Goal: Task Accomplishment & Management: Use online tool/utility

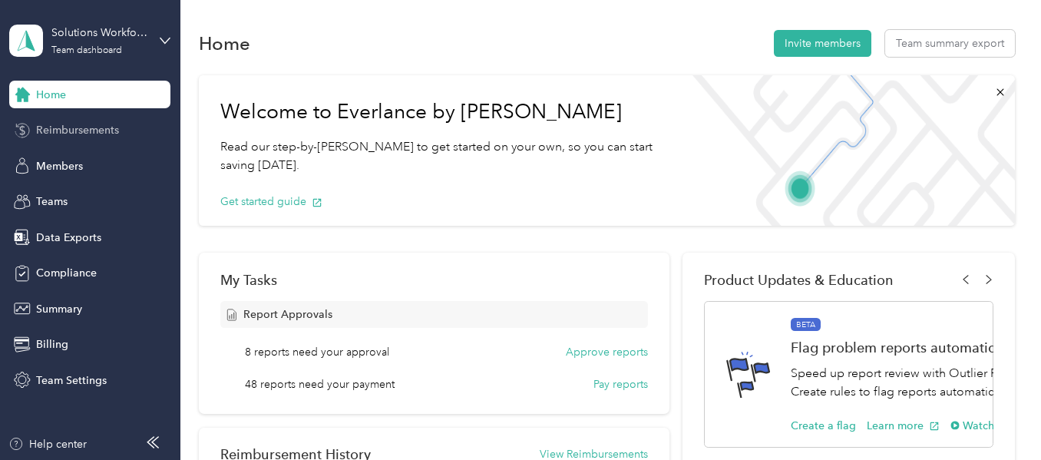
click at [76, 131] on span "Reimbursements" at bounding box center [77, 130] width 83 height 16
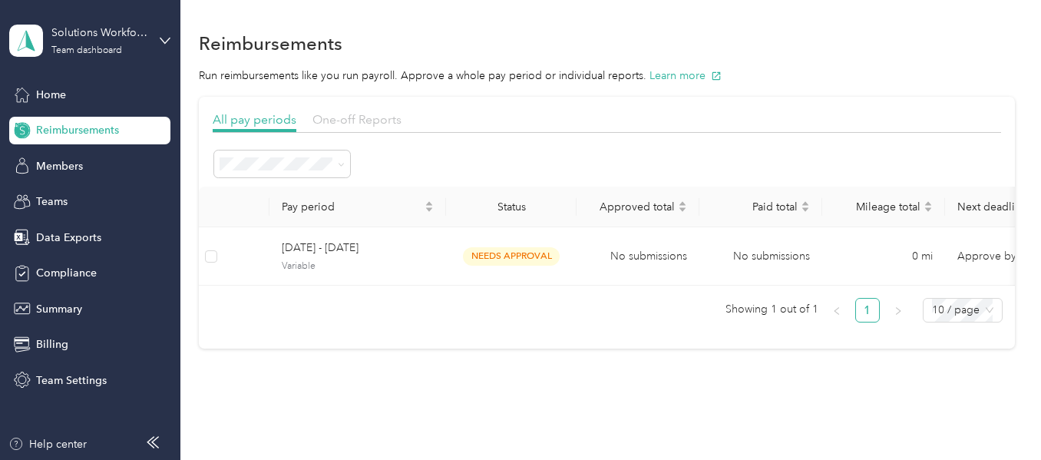
click at [352, 118] on span "One-off Reports" at bounding box center [357, 119] width 89 height 15
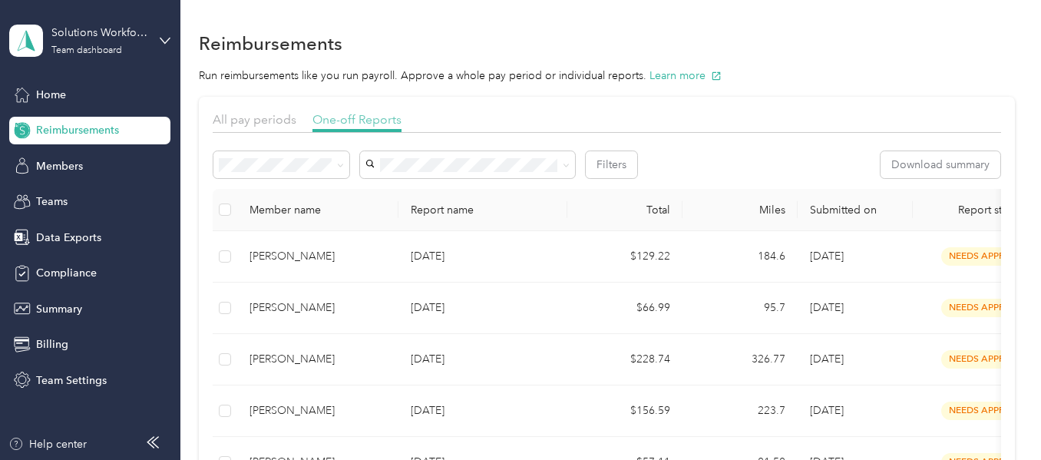
click at [353, 118] on span "One-off Reports" at bounding box center [357, 119] width 89 height 15
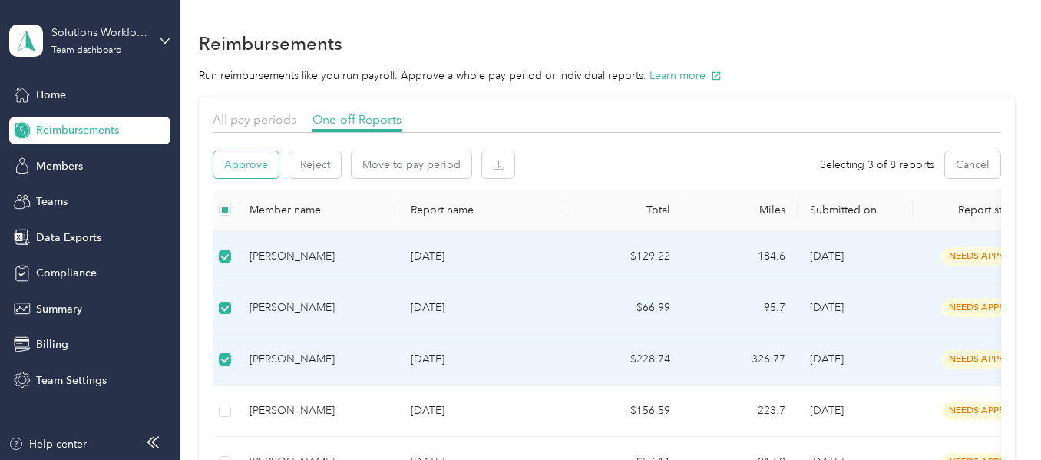
click at [262, 171] on button "Approve" at bounding box center [245, 164] width 65 height 27
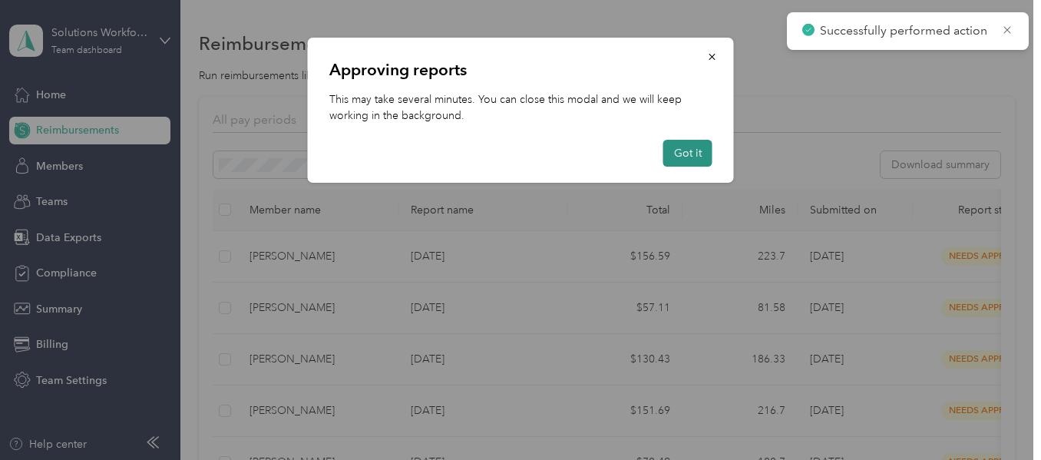
click at [688, 153] on button "Got it" at bounding box center [687, 153] width 49 height 27
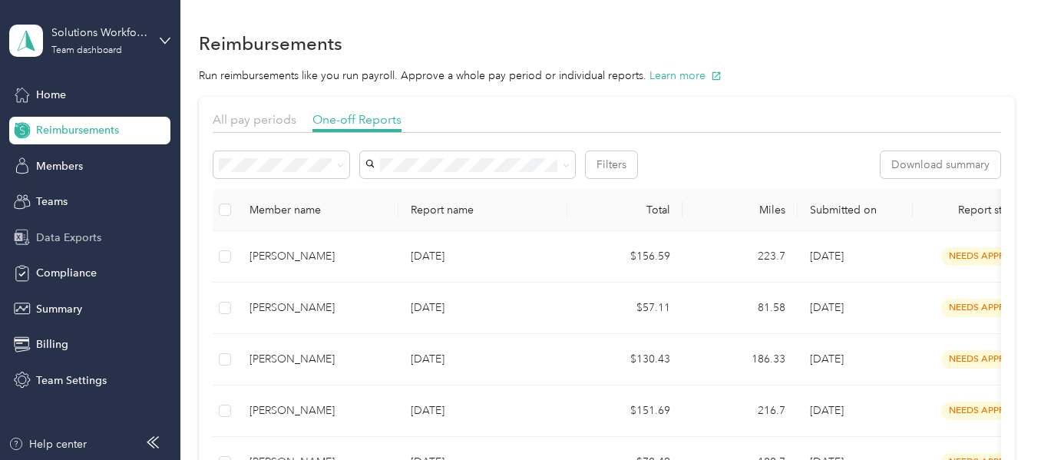
click at [60, 237] on span "Data Exports" at bounding box center [68, 238] width 65 height 16
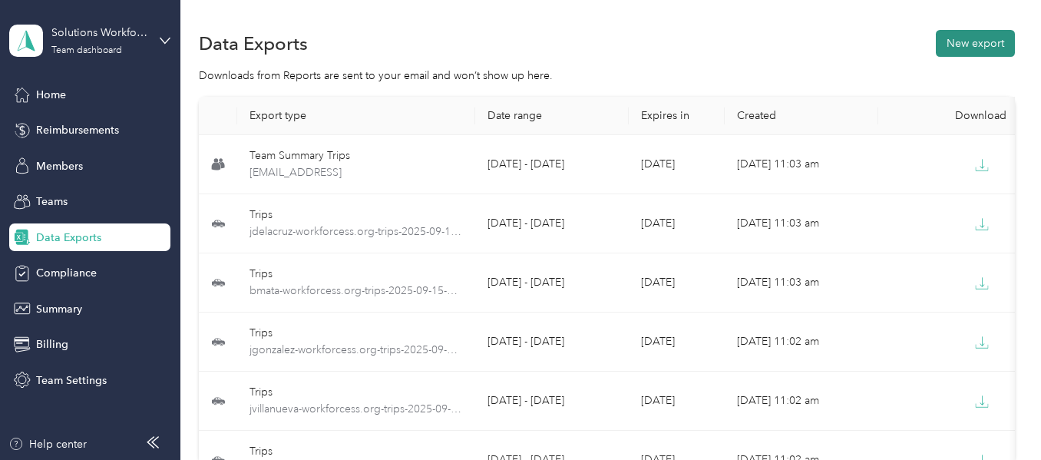
click at [970, 49] on button "New export" at bounding box center [975, 43] width 79 height 27
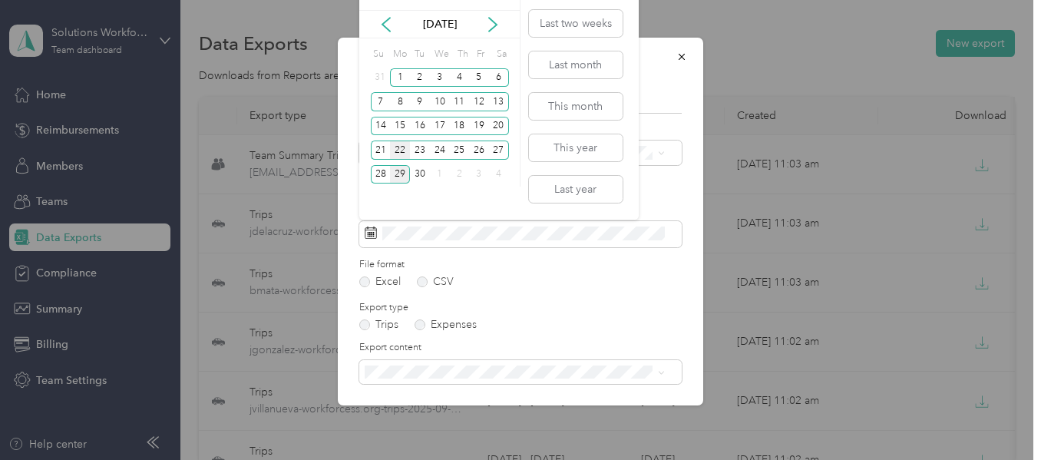
click at [400, 151] on div "22" at bounding box center [400, 150] width 20 height 19
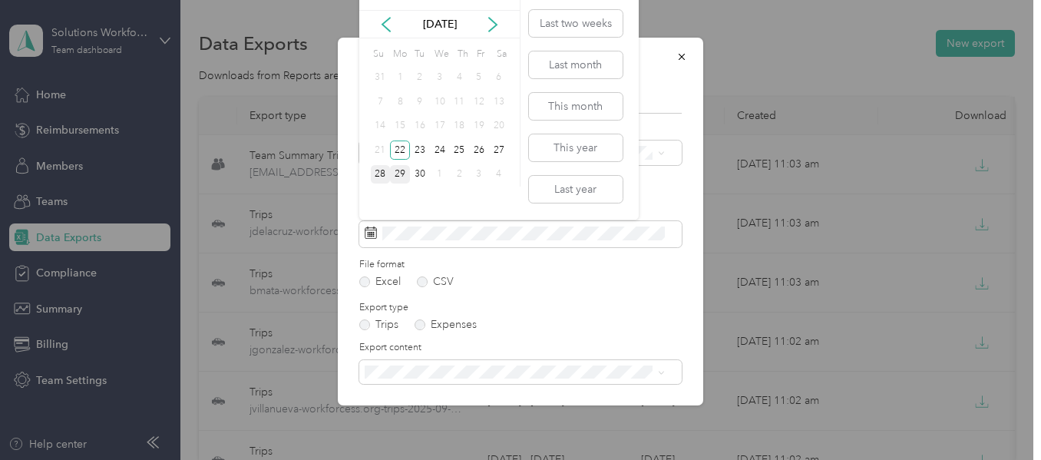
click at [379, 173] on div "28" at bounding box center [381, 174] width 20 height 19
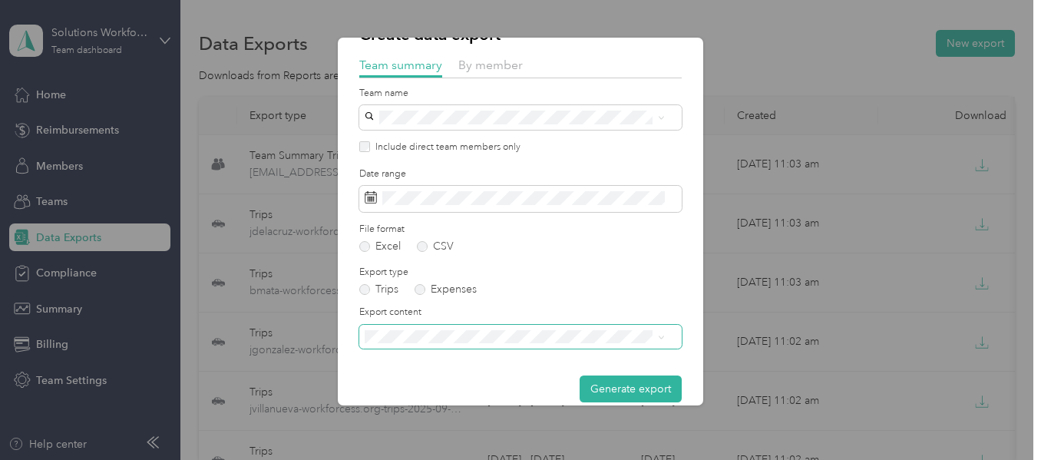
scroll to position [54, 0]
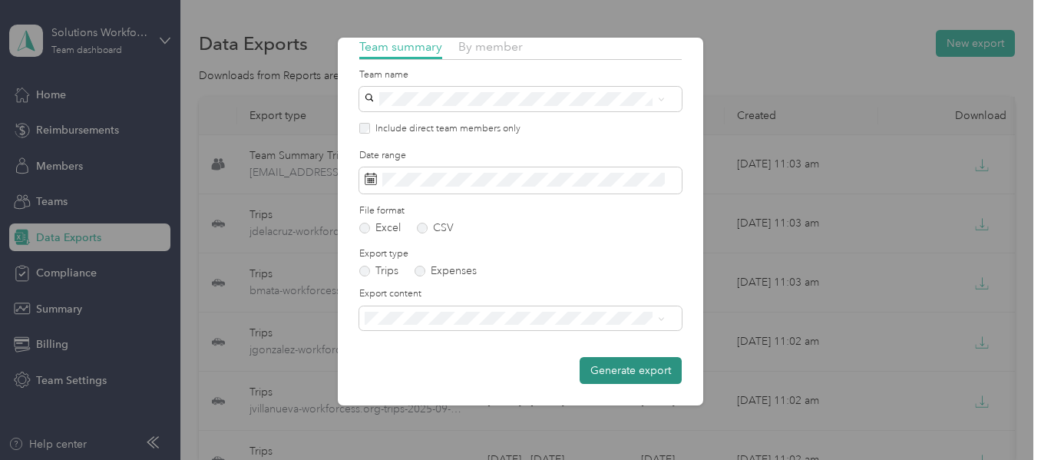
click at [628, 369] on button "Generate export" at bounding box center [631, 370] width 102 height 27
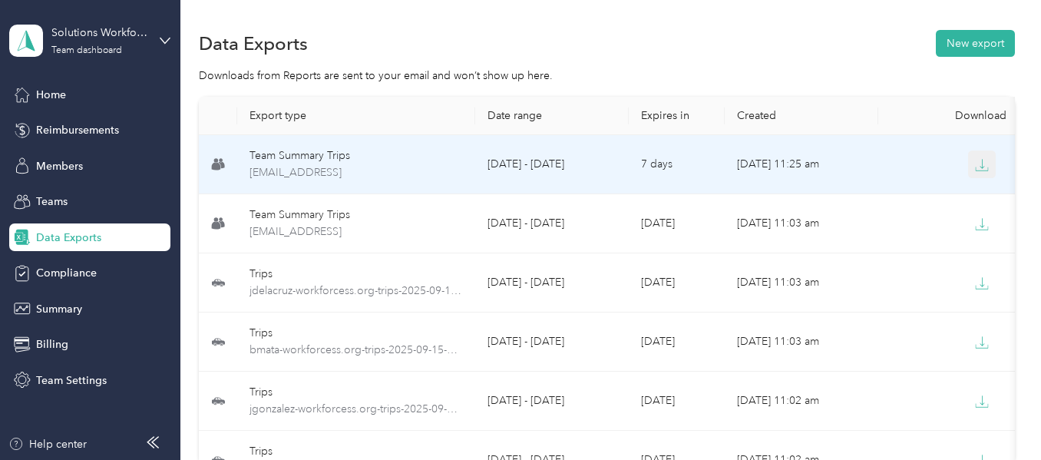
click at [982, 167] on icon "button" at bounding box center [983, 163] width 5 height 9
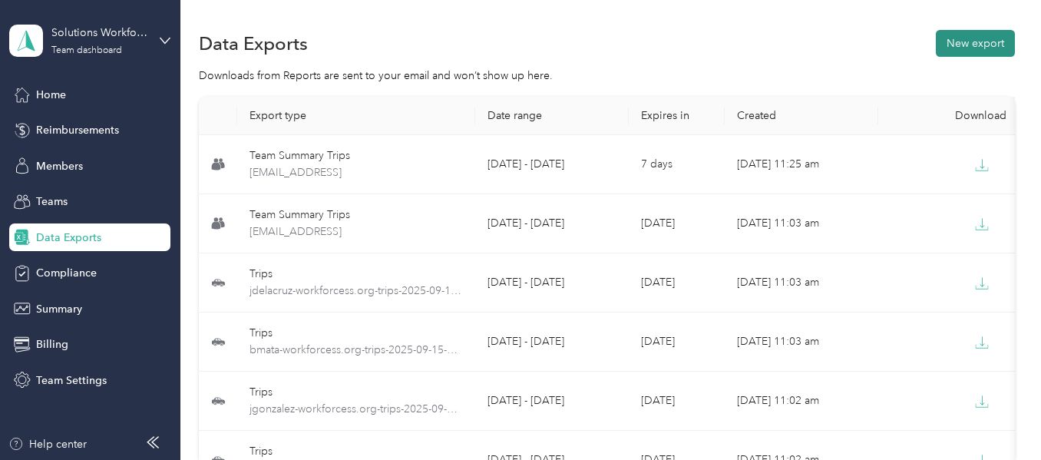
click at [996, 41] on button "New export" at bounding box center [975, 43] width 79 height 27
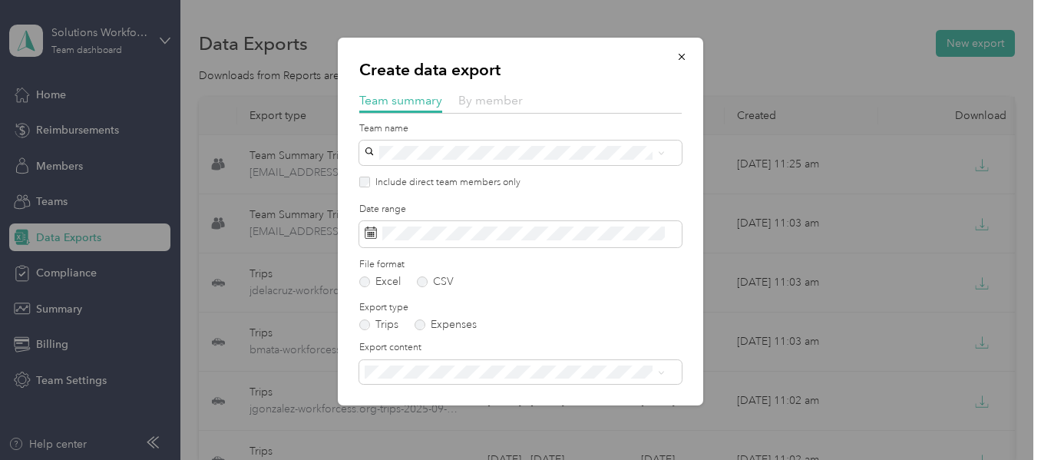
click at [501, 100] on span "By member" at bounding box center [490, 100] width 65 height 15
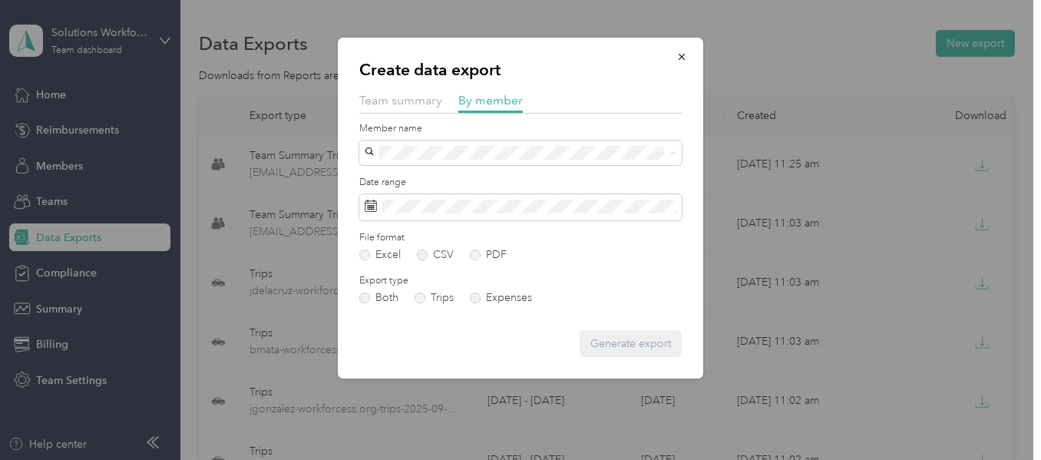
click at [405, 201] on span "[PERSON_NAME]" at bounding box center [412, 206] width 85 height 13
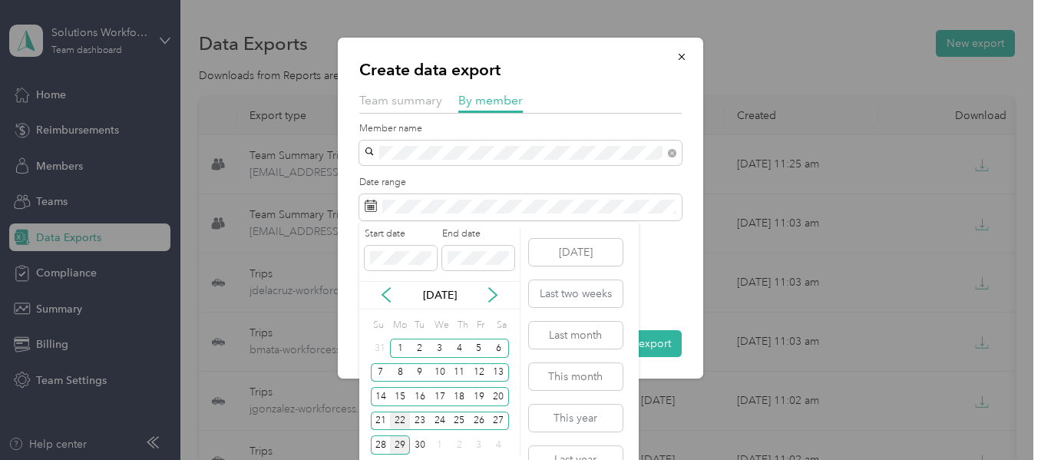
click at [404, 420] on div "22" at bounding box center [400, 421] width 20 height 19
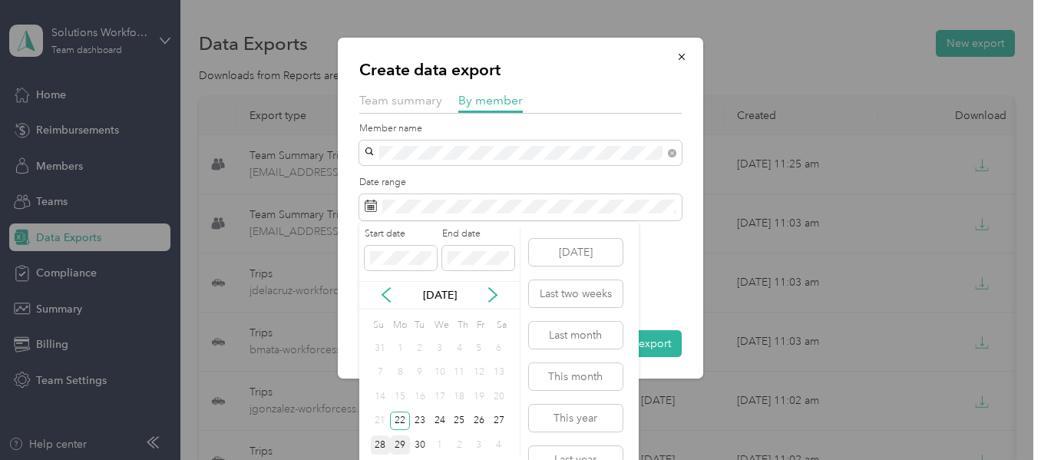
click at [381, 445] on div "28" at bounding box center [381, 444] width 20 height 19
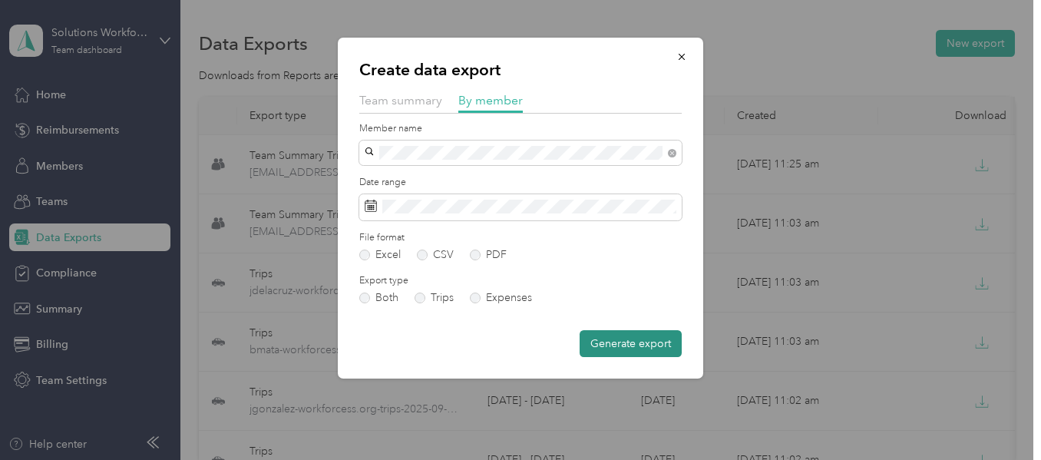
click at [638, 345] on button "Generate export" at bounding box center [631, 343] width 102 height 27
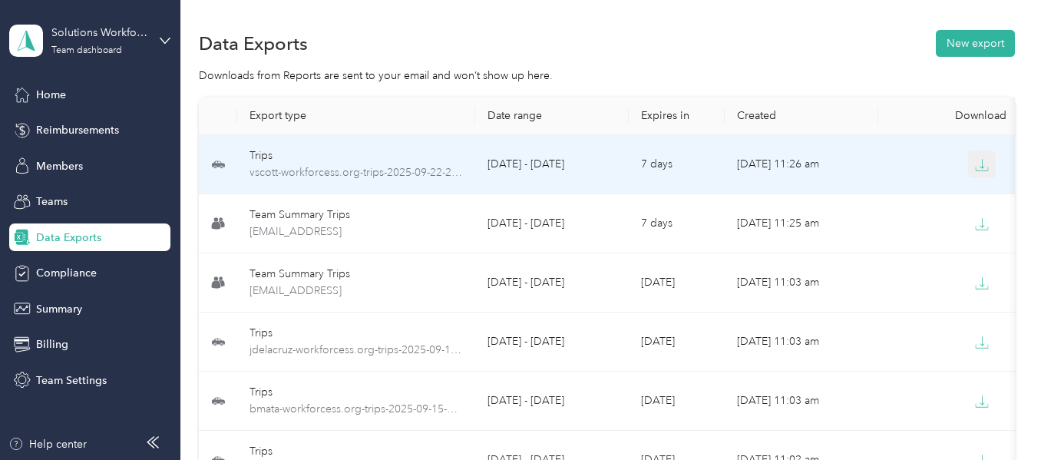
click at [984, 169] on icon "button" at bounding box center [982, 165] width 14 height 14
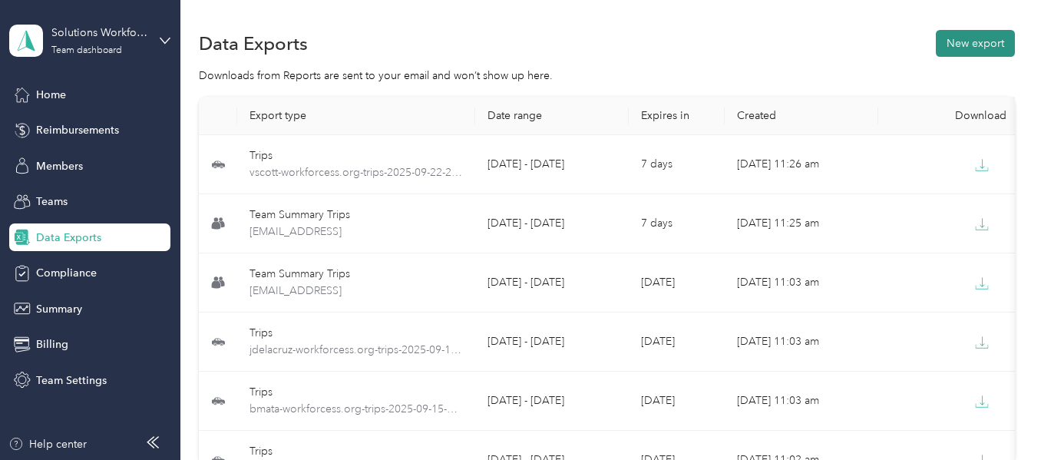
click at [1004, 48] on button "New export" at bounding box center [975, 43] width 79 height 27
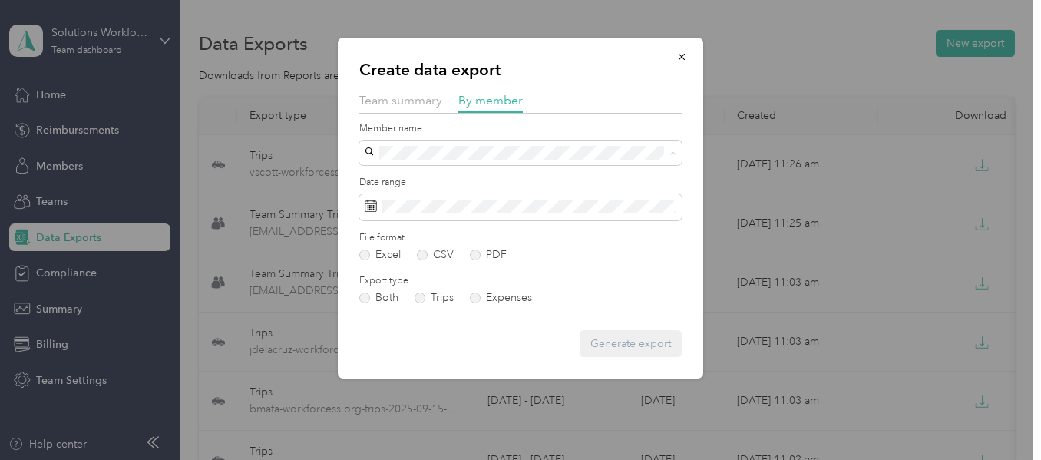
click at [415, 237] on div "[PERSON_NAME]" at bounding box center [520, 234] width 301 height 16
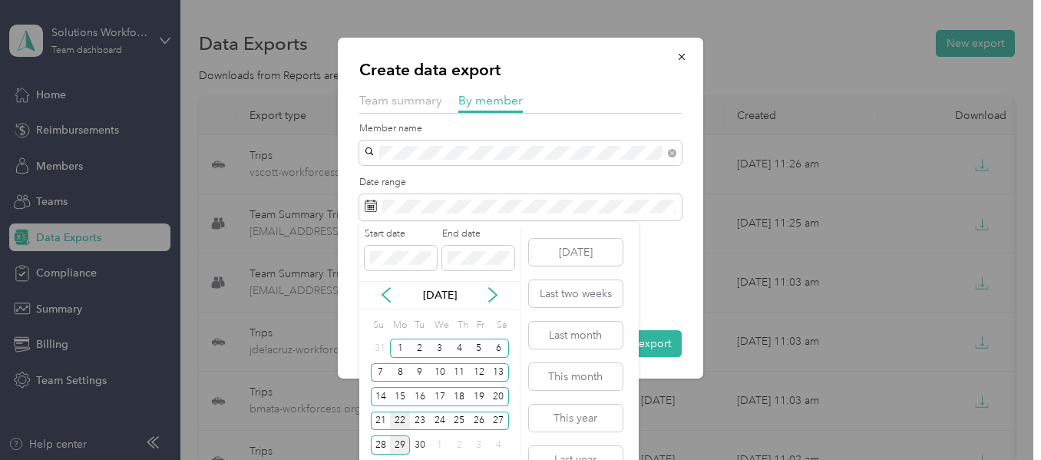
click at [402, 418] on div "22" at bounding box center [400, 421] width 20 height 19
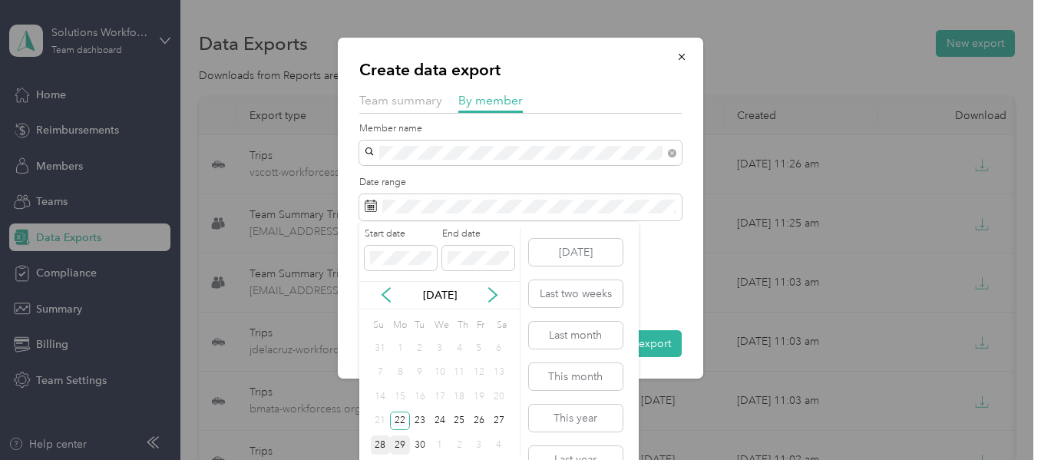
click at [375, 444] on div "28" at bounding box center [381, 444] width 20 height 19
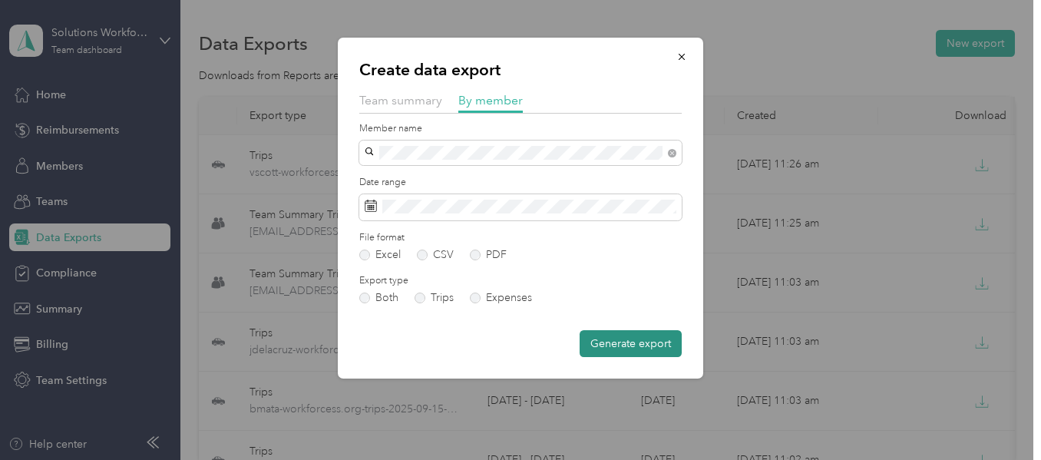
click at [637, 339] on button "Generate export" at bounding box center [631, 343] width 102 height 27
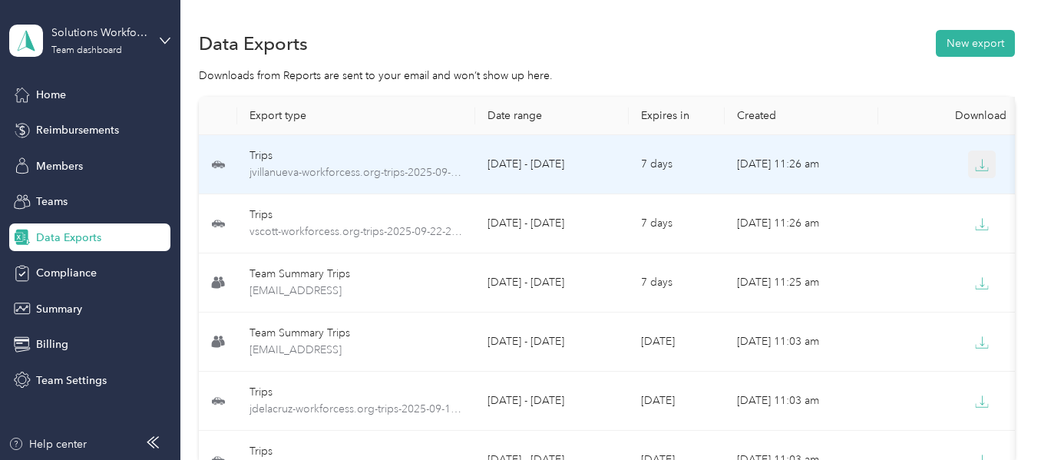
click at [981, 165] on icon "button" at bounding box center [982, 165] width 14 height 14
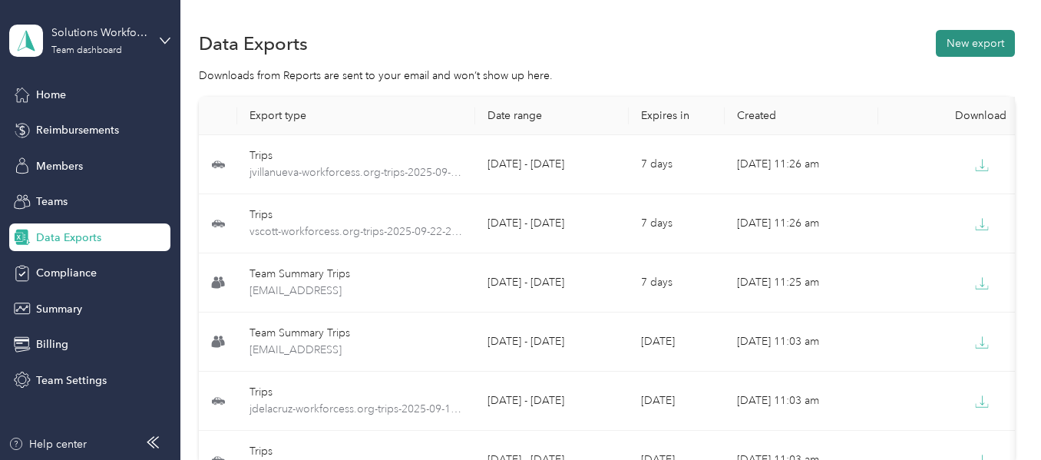
click at [1001, 46] on button "New export" at bounding box center [975, 43] width 79 height 27
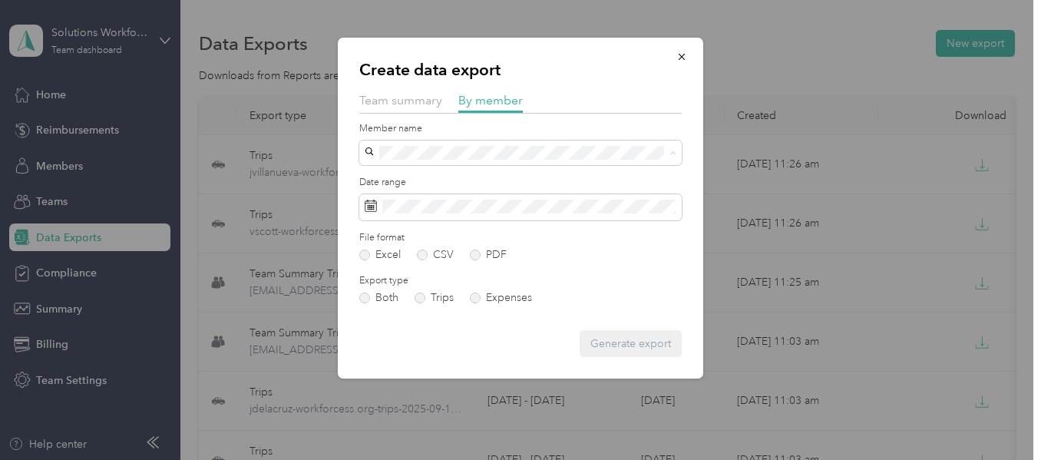
click at [414, 263] on li "[PERSON_NAME]" at bounding box center [520, 260] width 323 height 27
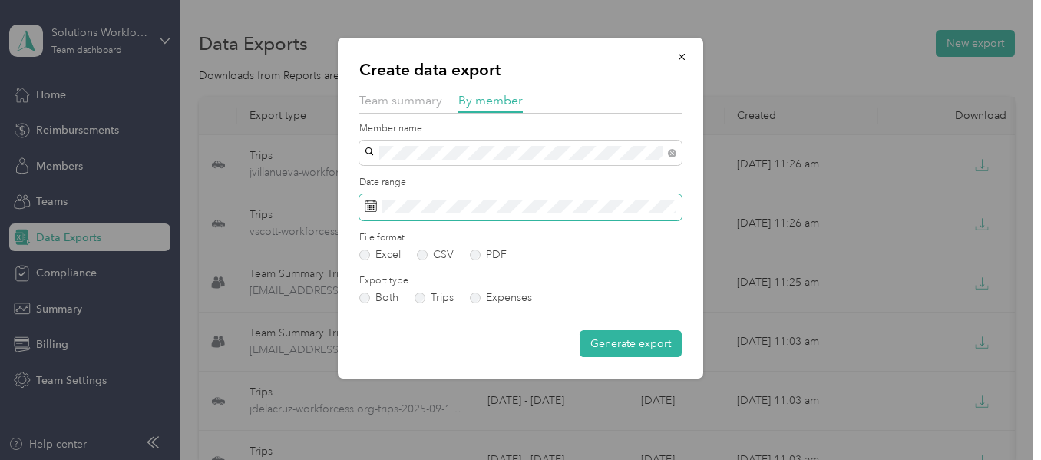
click at [405, 213] on span at bounding box center [520, 207] width 323 height 26
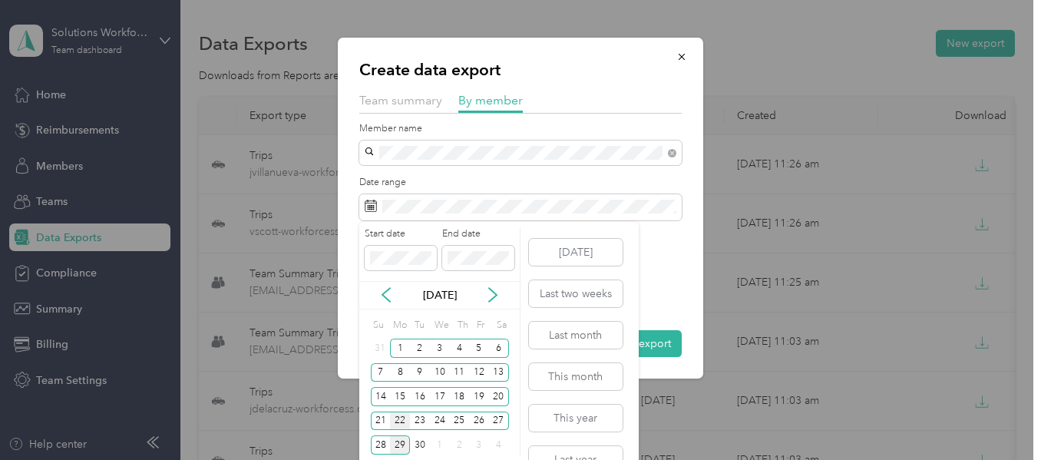
click at [402, 419] on div "22" at bounding box center [400, 421] width 20 height 19
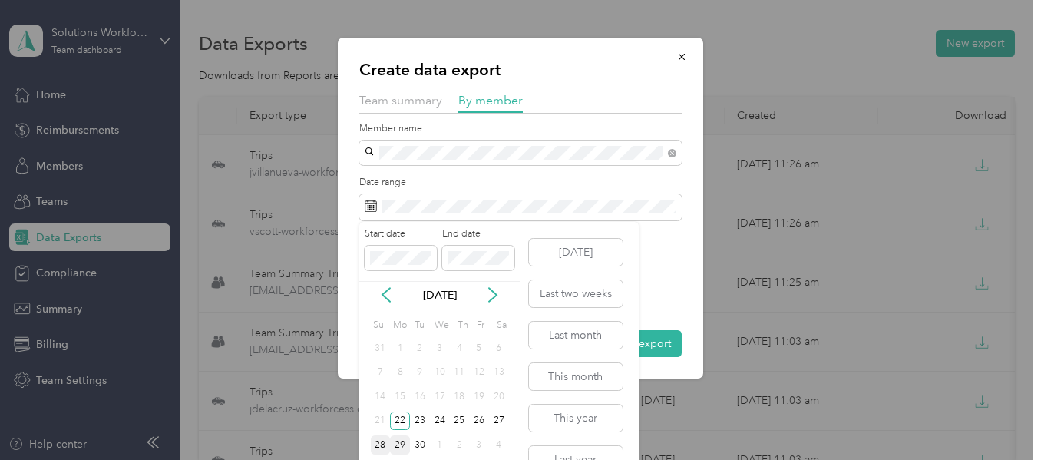
click at [380, 445] on div "28" at bounding box center [381, 444] width 20 height 19
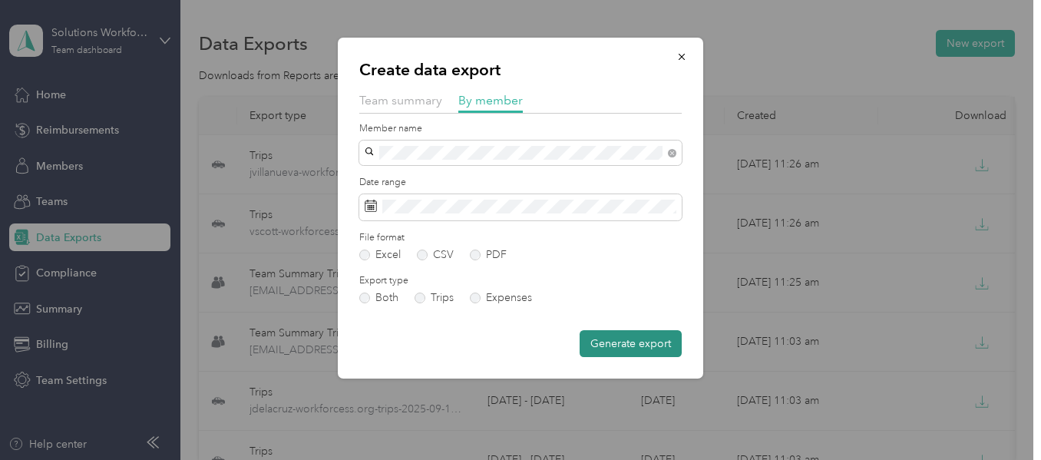
click at [643, 346] on button "Generate export" at bounding box center [631, 343] width 102 height 27
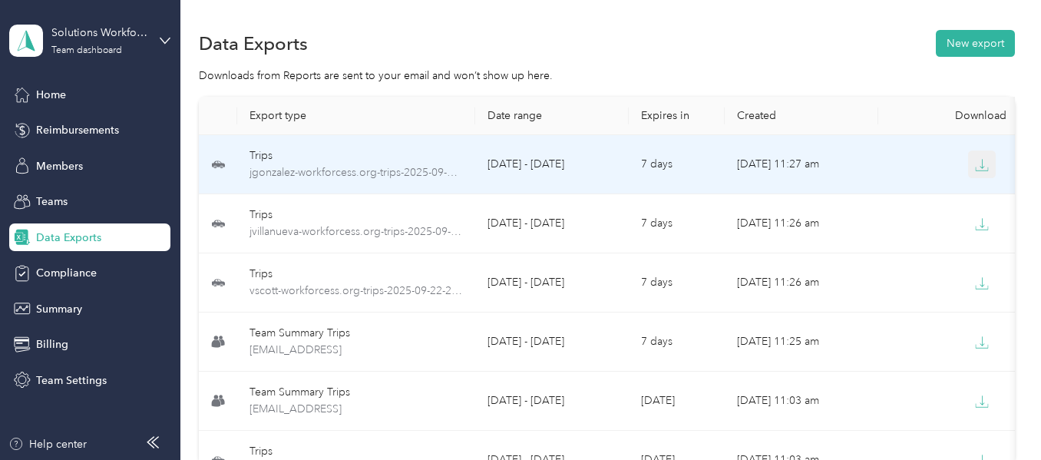
click at [985, 168] on icon "button" at bounding box center [982, 165] width 14 height 14
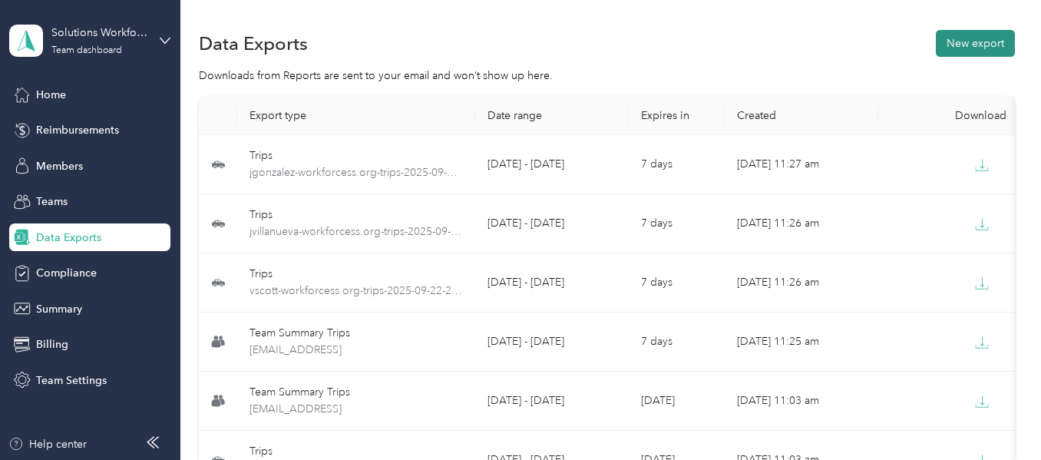
click at [995, 39] on button "New export" at bounding box center [975, 43] width 79 height 27
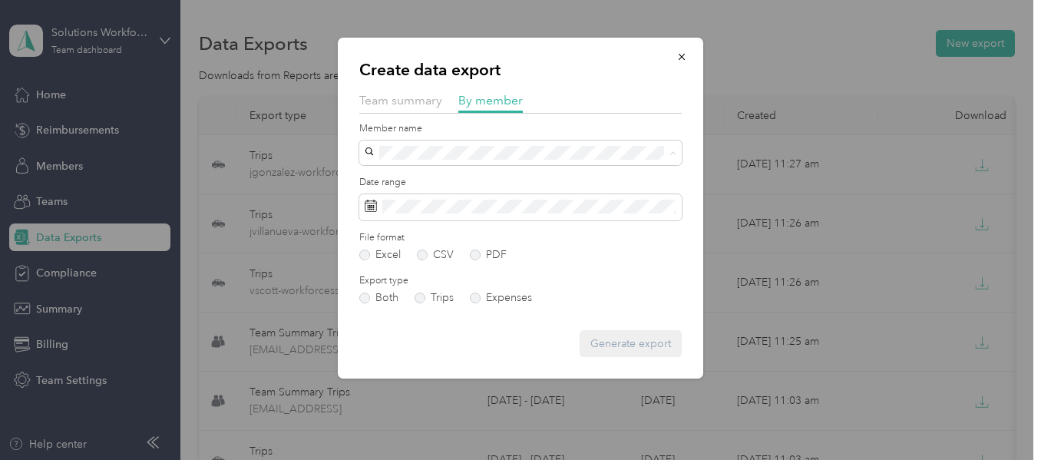
click at [440, 315] on span "[EMAIL_ADDRESS][DOMAIN_NAME]" at bounding box center [460, 314] width 181 height 13
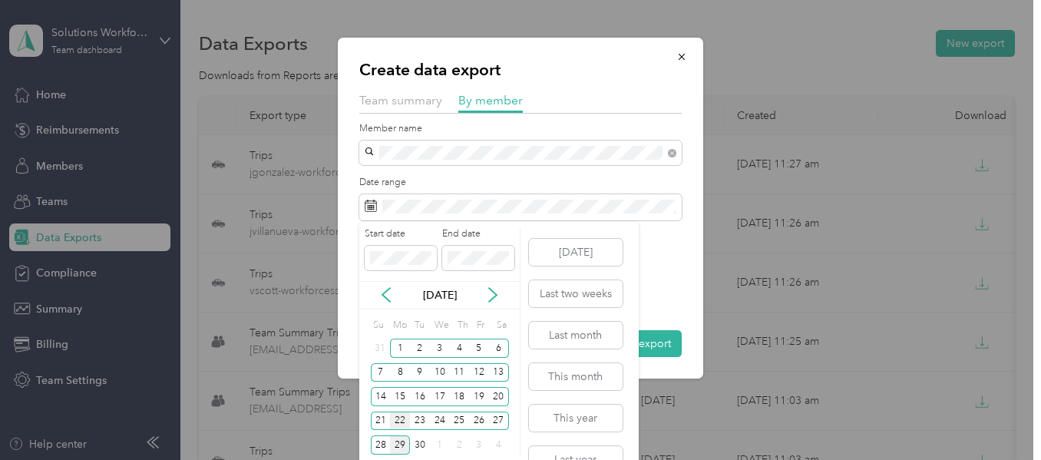
click at [402, 420] on div "22" at bounding box center [400, 421] width 20 height 19
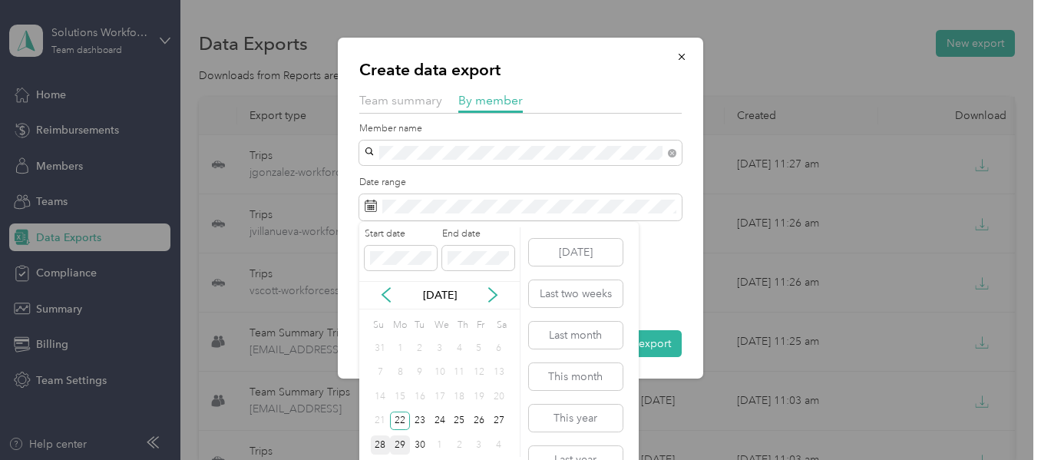
click at [381, 443] on div "28" at bounding box center [381, 444] width 20 height 19
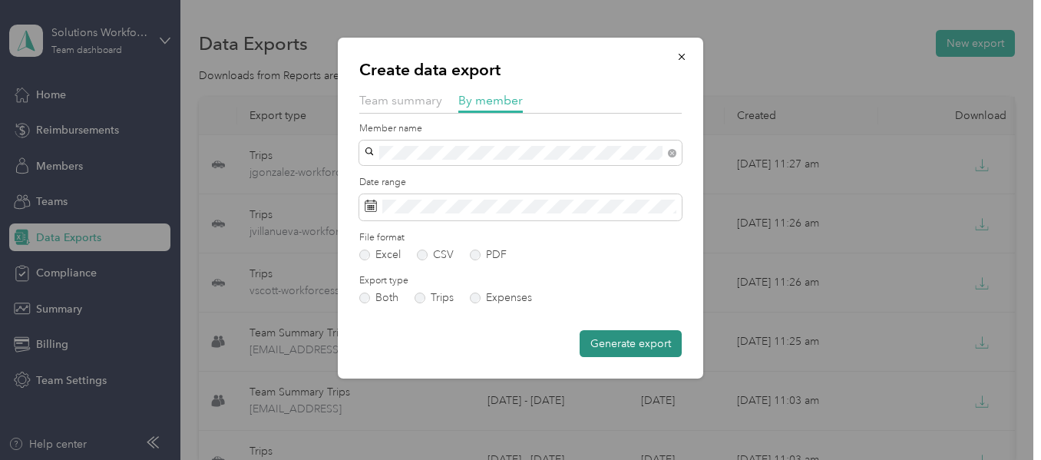
click at [643, 350] on button "Generate export" at bounding box center [631, 343] width 102 height 27
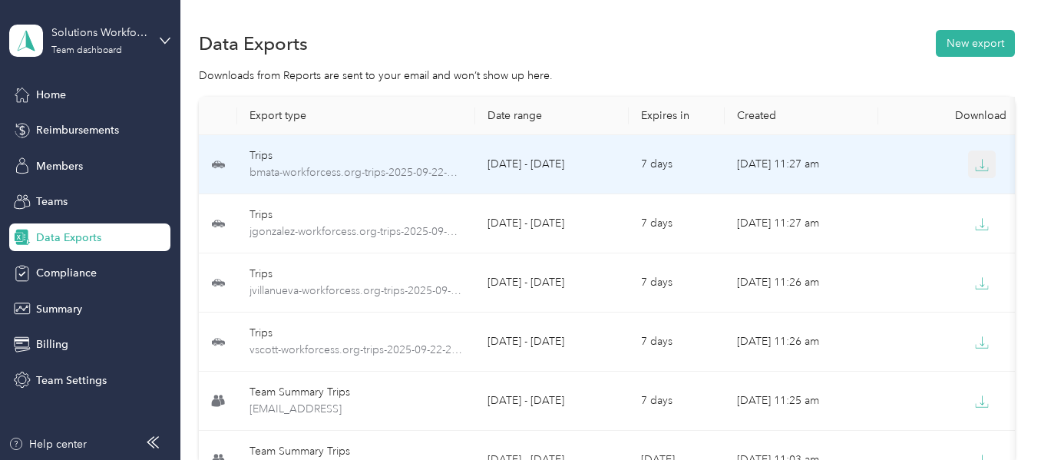
click at [985, 161] on icon "button" at bounding box center [982, 165] width 14 height 14
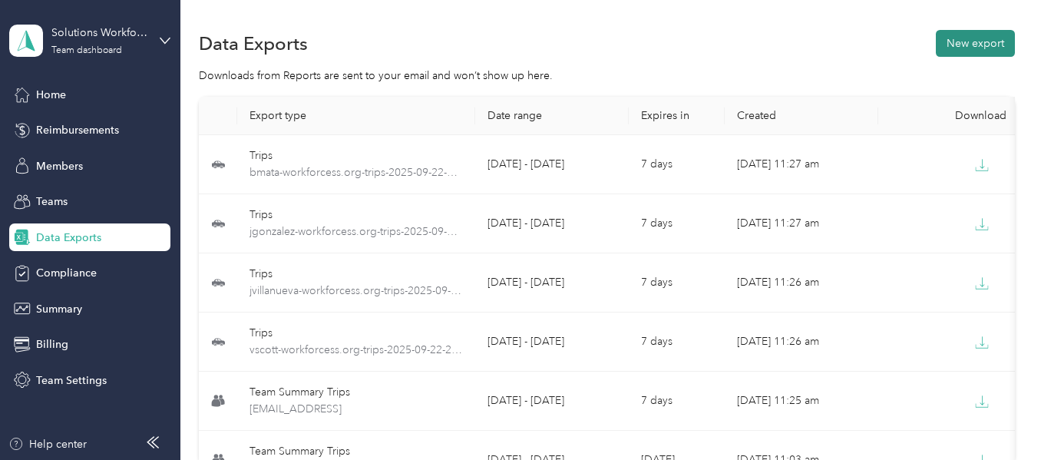
click at [1004, 44] on button "New export" at bounding box center [975, 43] width 79 height 27
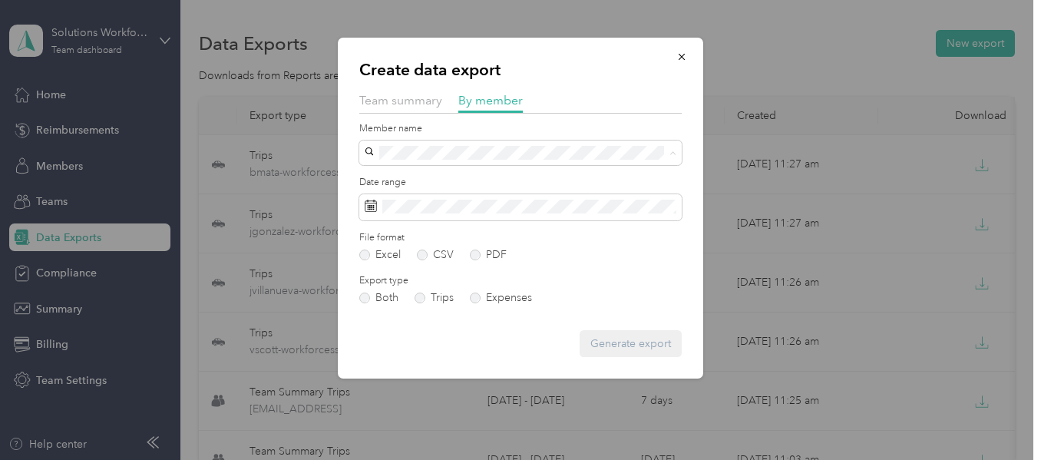
click at [411, 344] on li "[EMAIL_ADDRESS][DOMAIN_NAME]" at bounding box center [520, 341] width 323 height 27
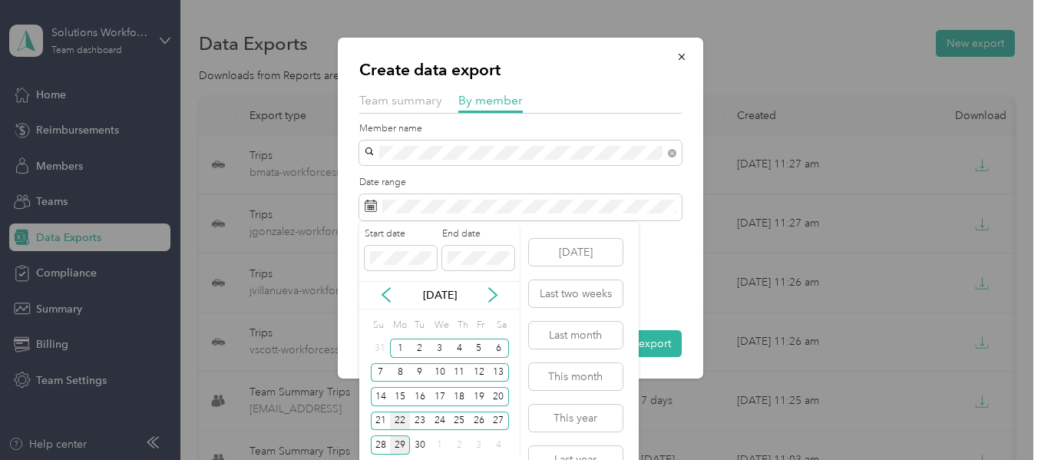
click at [399, 425] on div "22" at bounding box center [400, 421] width 20 height 19
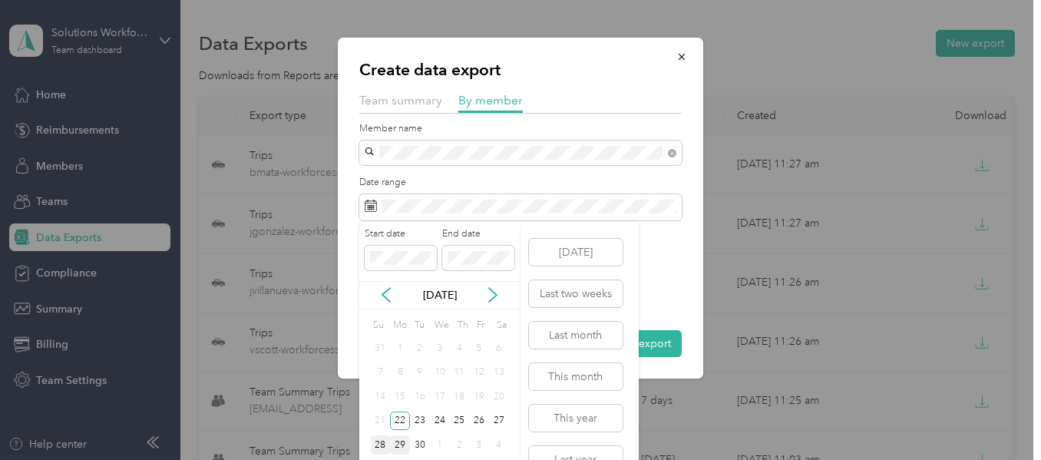
click at [379, 449] on div "28" at bounding box center [381, 444] width 20 height 19
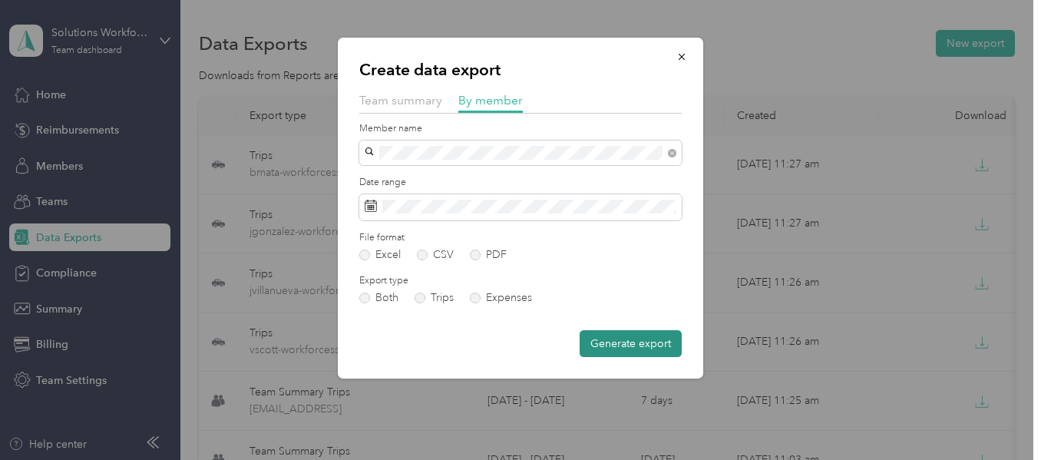
click at [616, 346] on button "Generate export" at bounding box center [631, 343] width 102 height 27
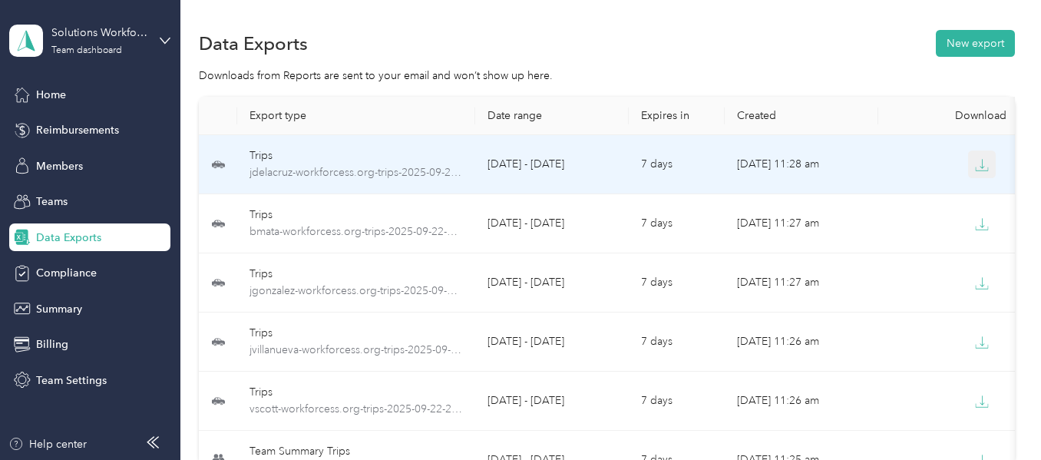
click at [984, 166] on icon "button" at bounding box center [982, 165] width 14 height 14
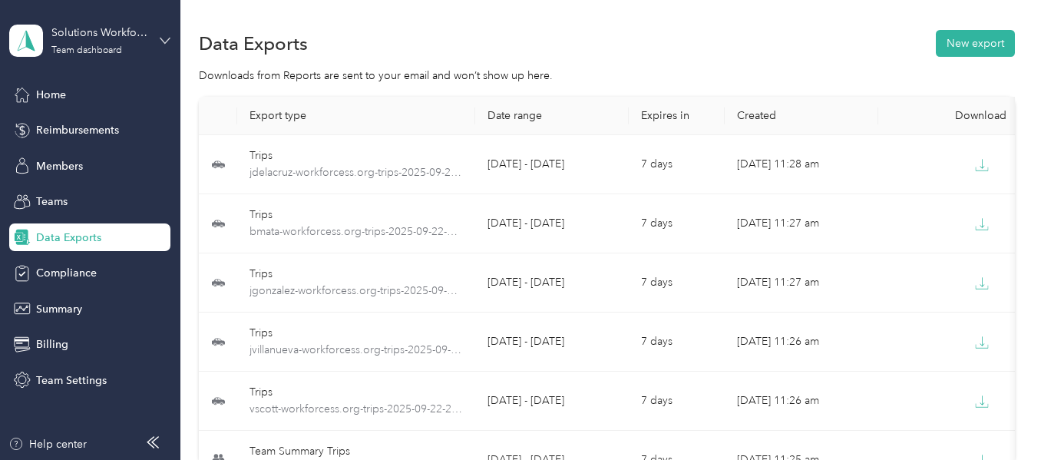
click at [164, 41] on icon at bounding box center [164, 40] width 9 height 5
click at [74, 200] on div "Log out" at bounding box center [172, 196] width 302 height 27
